Goal: Task Accomplishment & Management: Manage account settings

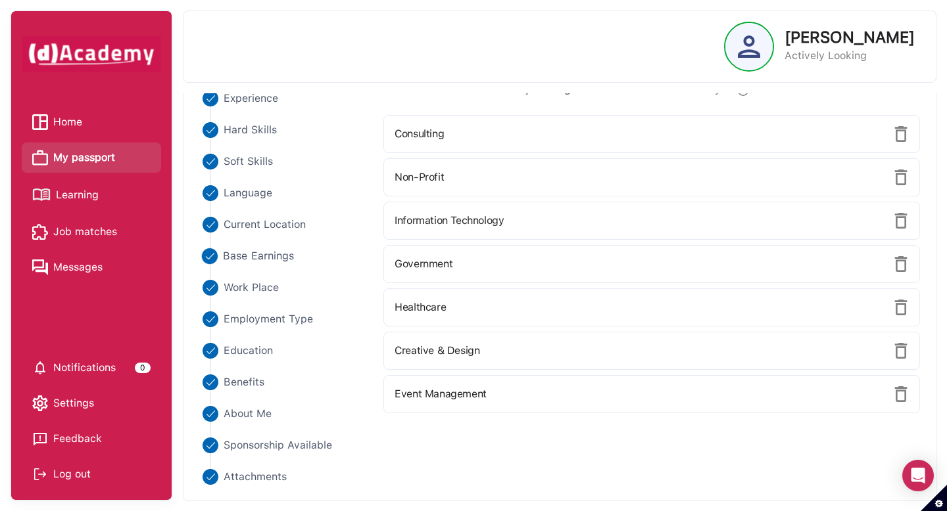
scroll to position [32, 0]
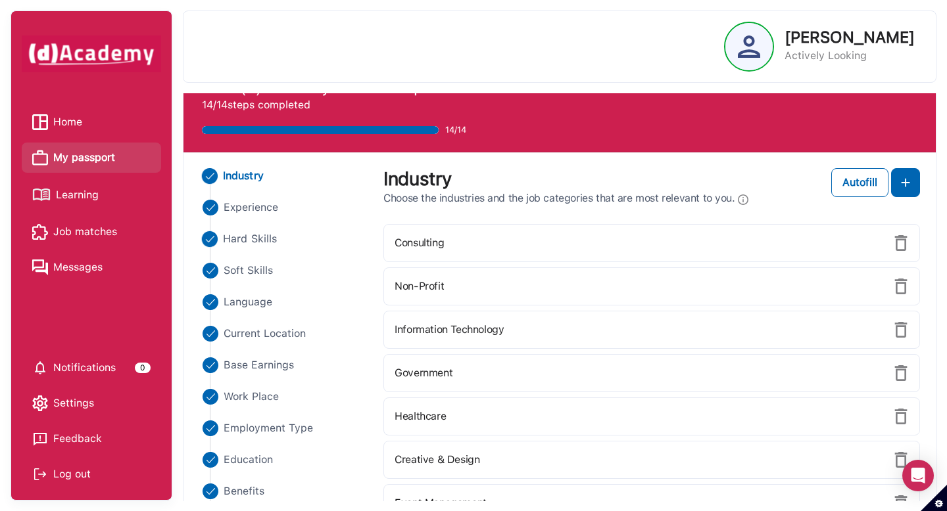
click at [253, 237] on span "Hard Skills" at bounding box center [250, 239] width 54 height 16
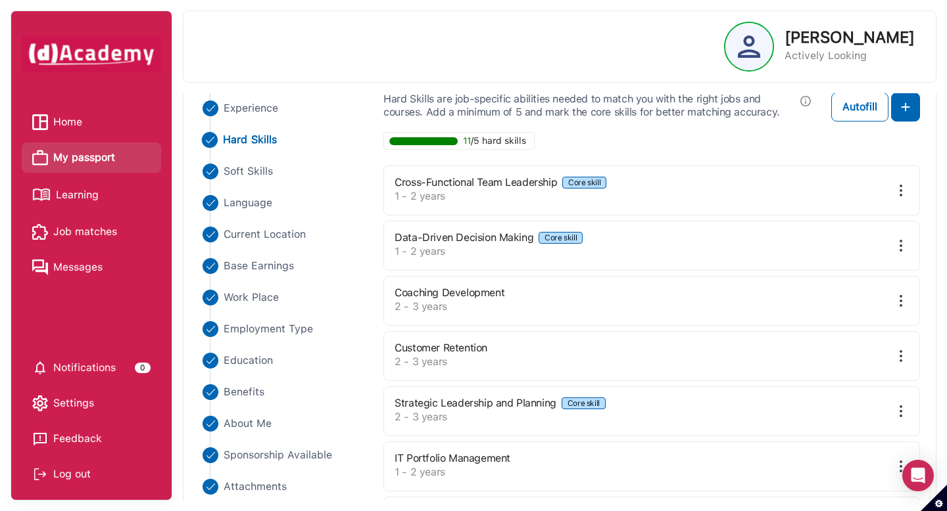
scroll to position [0, 0]
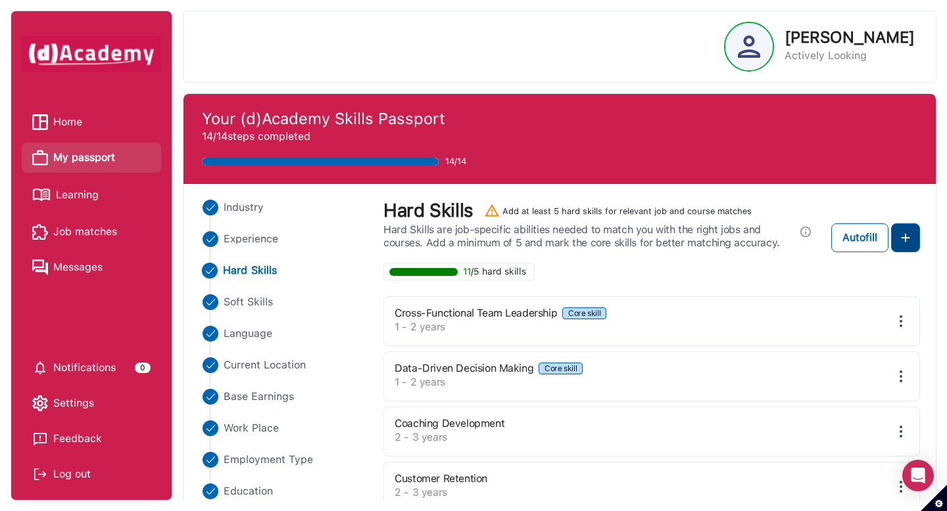
click at [692, 244] on img at bounding box center [905, 238] width 16 height 16
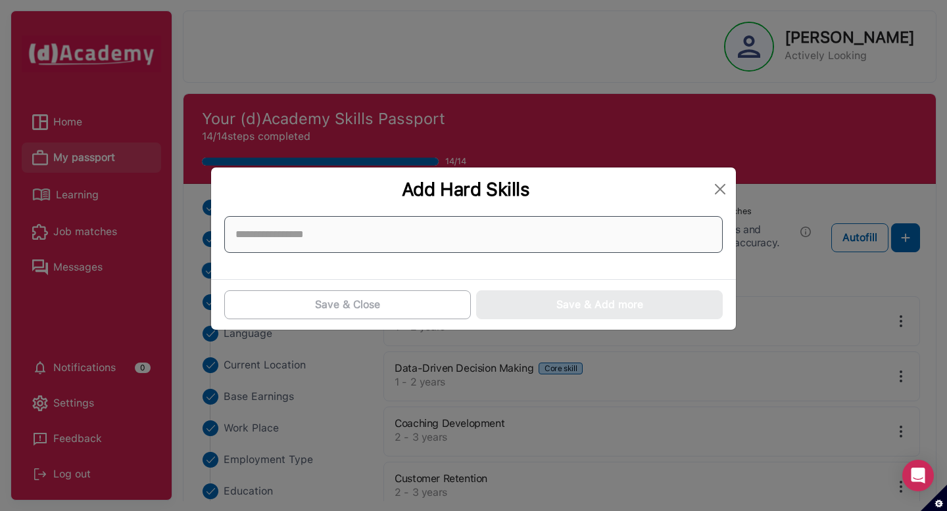
click at [311, 237] on input at bounding box center [473, 234] width 498 height 37
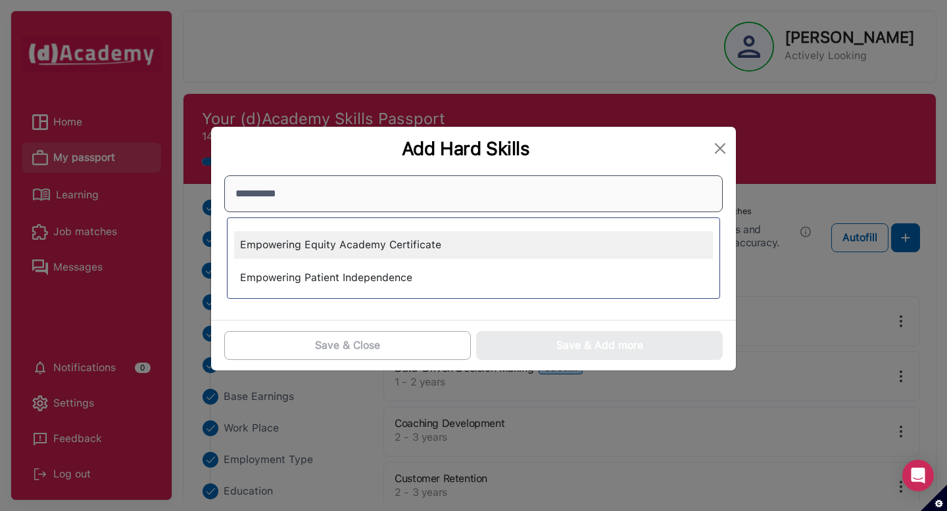
type input "**********"
click at [310, 237] on div "Empowering Equity Academy Certificate" at bounding box center [473, 245] width 479 height 28
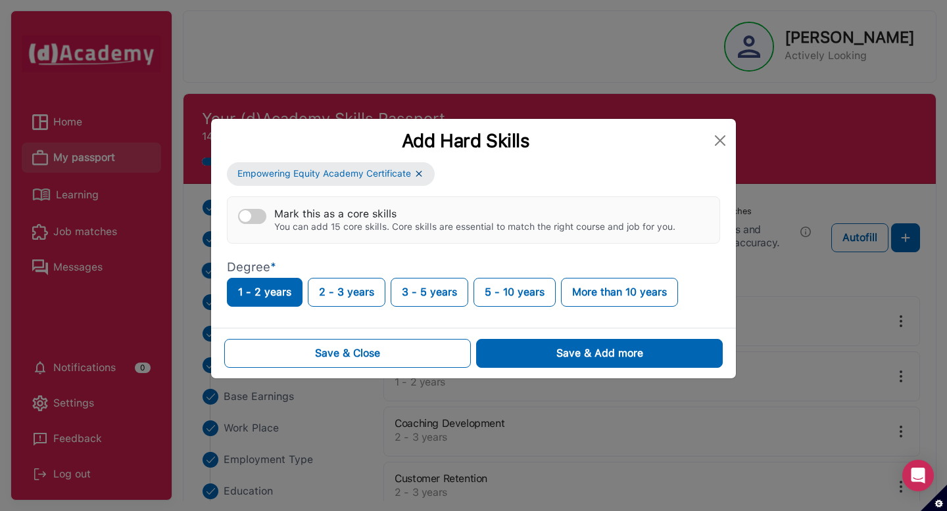
click at [241, 209] on label "Mark this as a core skills You can add 15 core skills. Core skills are essentia…" at bounding box center [456, 220] width 437 height 25
click at [241, 209] on button "Mark this as a core skills You can add 15 core skills. Core skills are essentia…" at bounding box center [252, 216] width 28 height 15
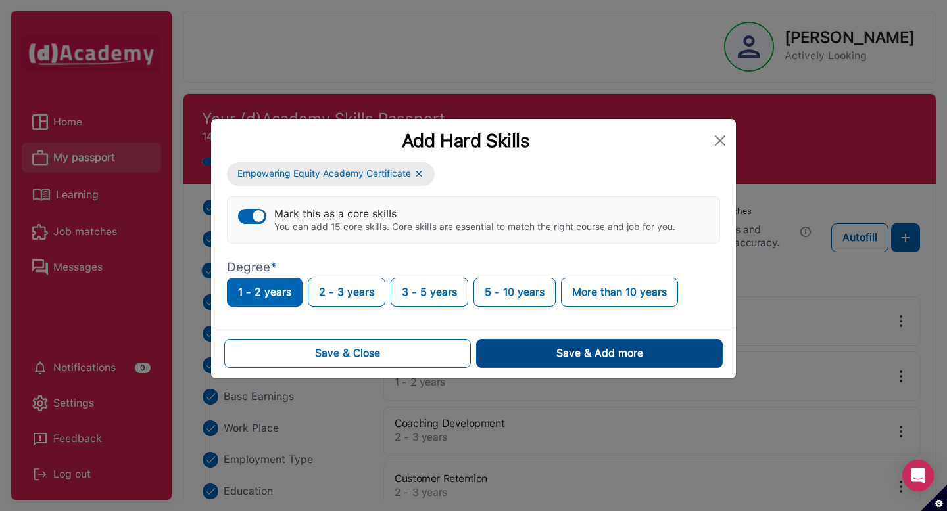
click at [526, 359] on button "Save & Add more" at bounding box center [599, 353] width 247 height 29
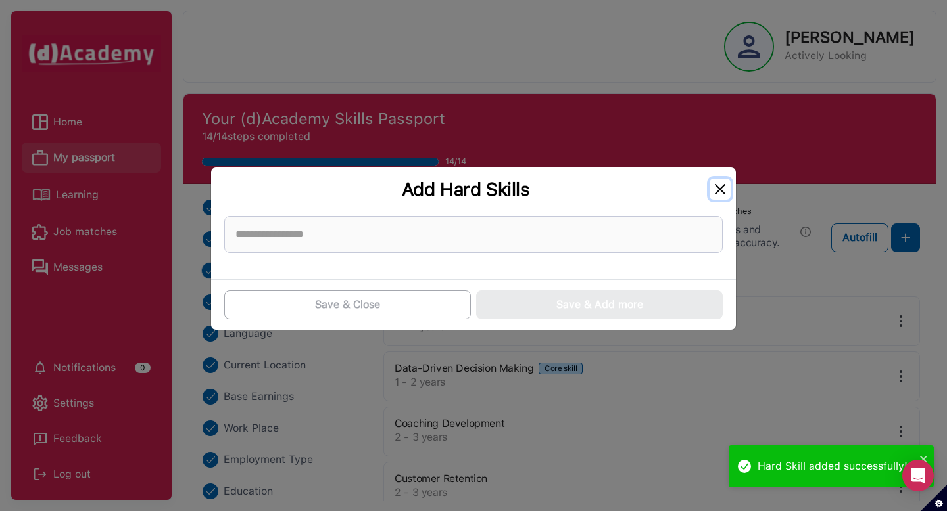
click at [692, 185] on button "Close" at bounding box center [719, 189] width 21 height 21
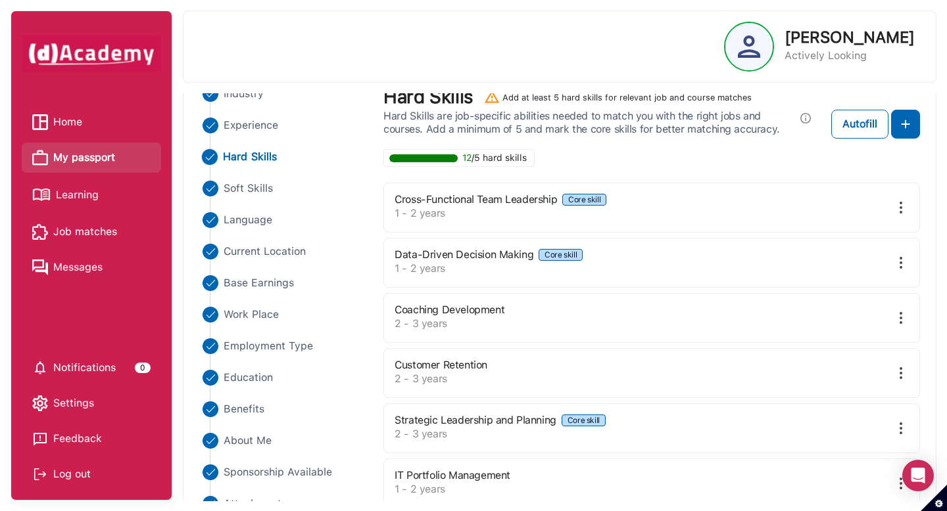
scroll to position [102, 0]
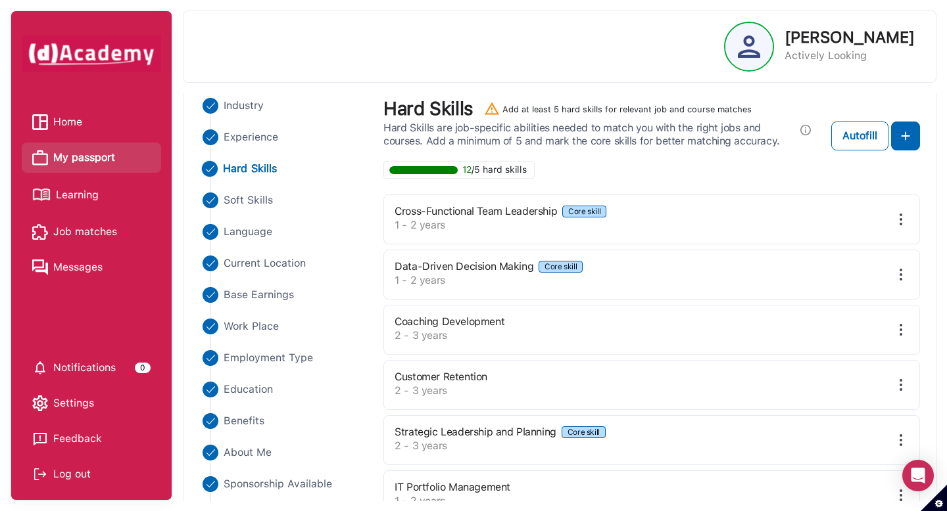
click at [692, 273] on img at bounding box center [901, 275] width 16 height 16
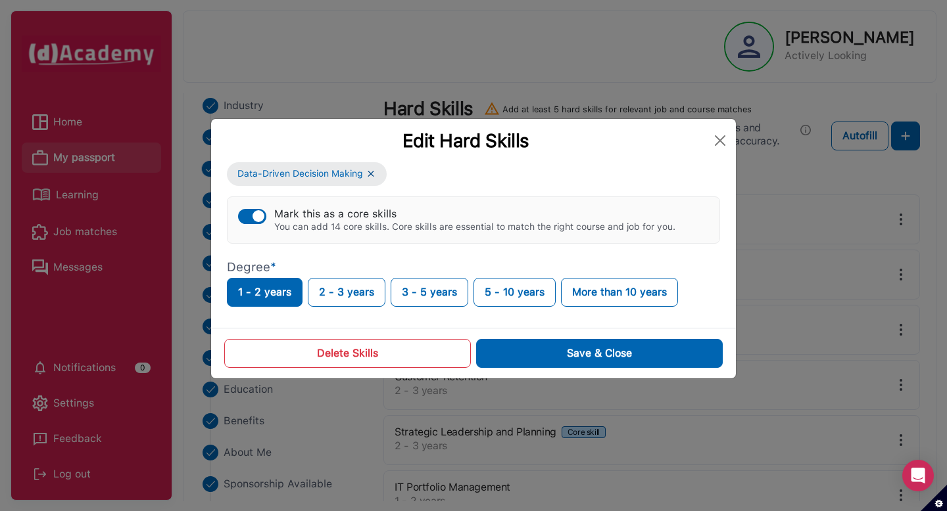
click at [258, 220] on div "button" at bounding box center [258, 216] width 12 height 12
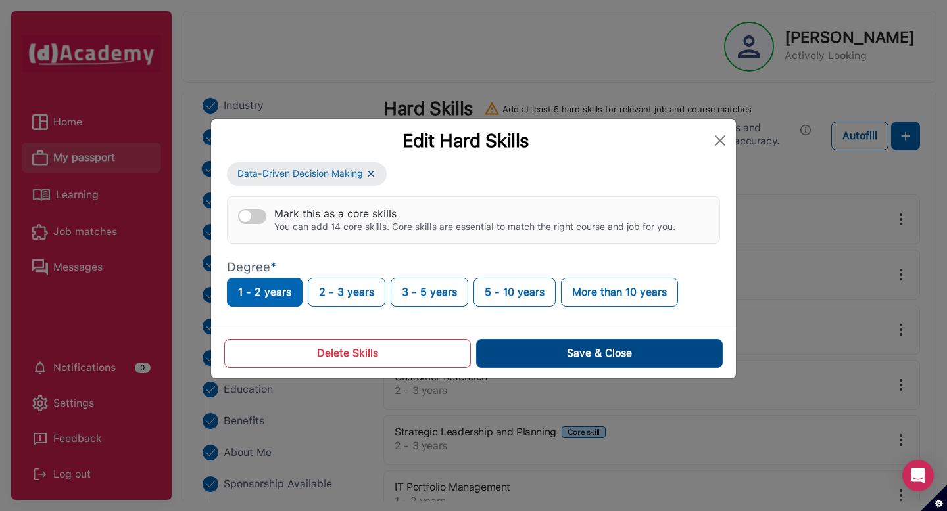
click at [576, 357] on button "Save & Close" at bounding box center [599, 353] width 247 height 29
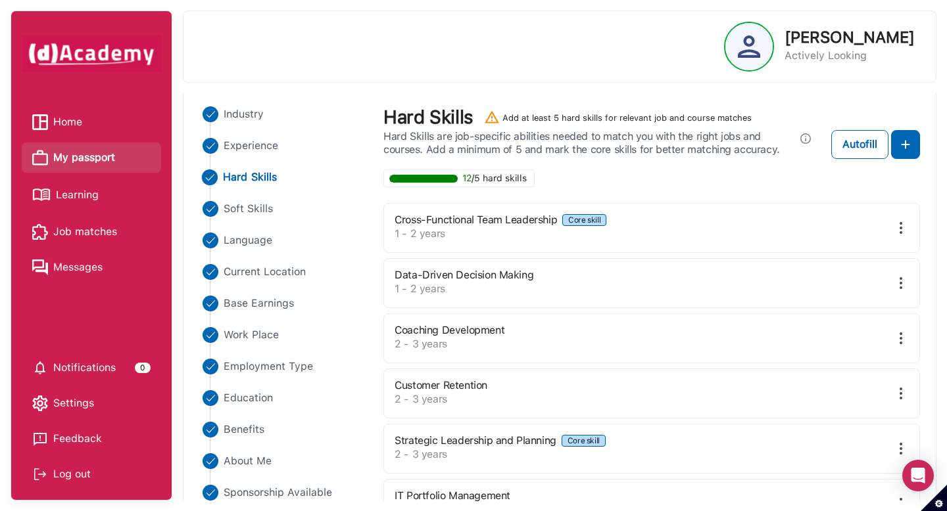
scroll to position [474, 0]
